Goal: Transaction & Acquisition: Register for event/course

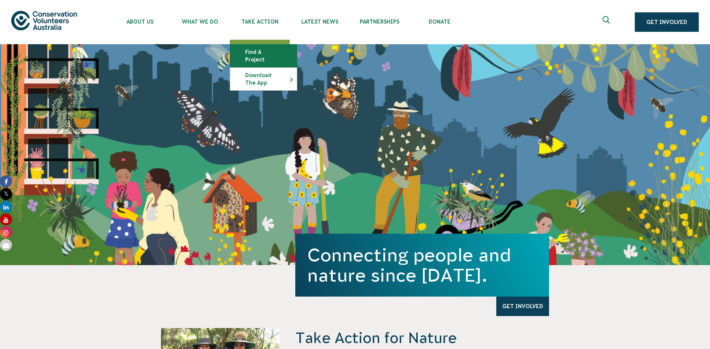
click at [259, 53] on link "Find a project" at bounding box center [263, 56] width 67 height 22
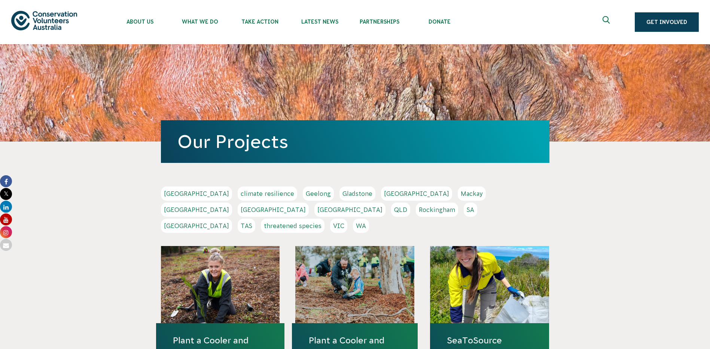
click at [347, 218] on link "VIC" at bounding box center [338, 225] width 17 height 14
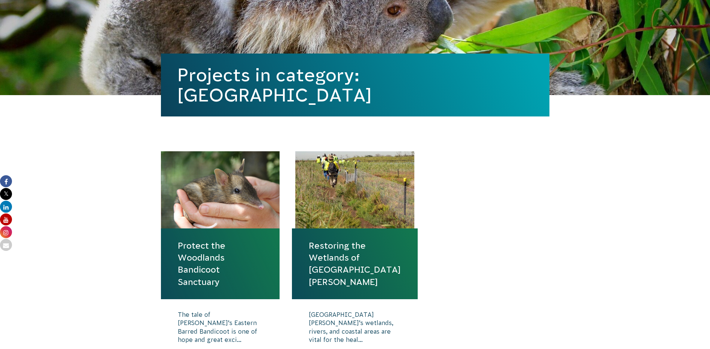
scroll to position [197, 0]
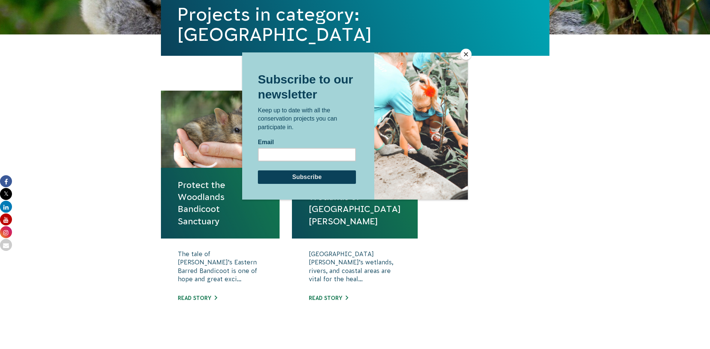
click at [464, 56] on button "Close" at bounding box center [465, 54] width 11 height 11
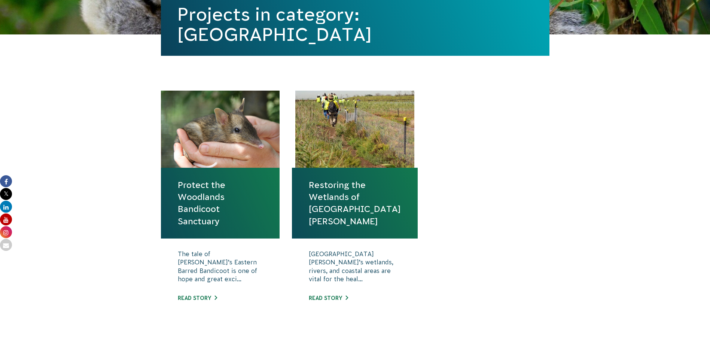
click at [202, 199] on link "Protect the Woodlands Bandicoot Sanctuary" at bounding box center [220, 203] width 85 height 48
click at [347, 196] on link "Restoring the Wetlands of [GEOGRAPHIC_DATA][PERSON_NAME]" at bounding box center [355, 203] width 92 height 48
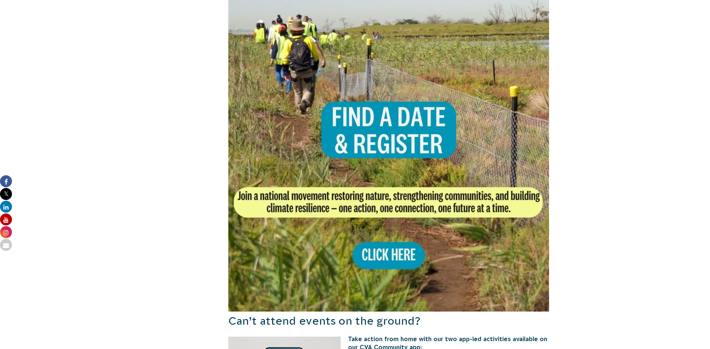
scroll to position [509, 0]
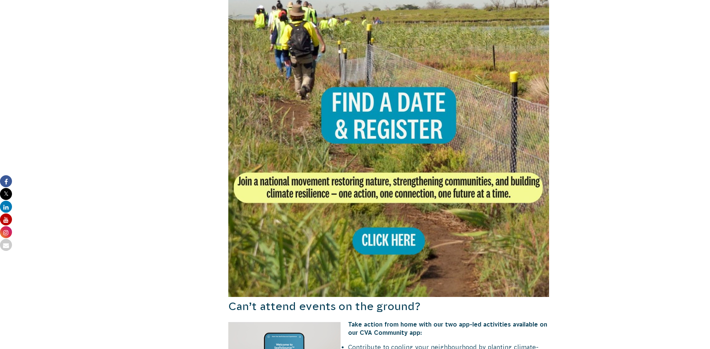
click at [382, 223] on img at bounding box center [388, 136] width 321 height 321
